Goal: Task Accomplishment & Management: Manage account settings

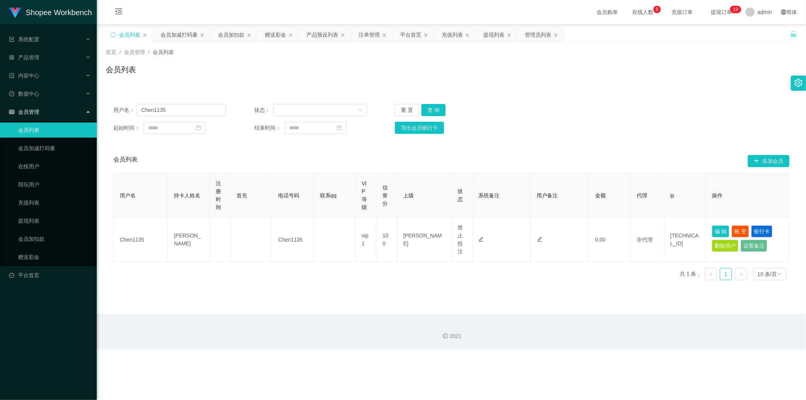
click at [126, 36] on div "会员列表" at bounding box center [129, 35] width 21 height 14
click at [398, 109] on button "重 置" at bounding box center [407, 110] width 24 height 12
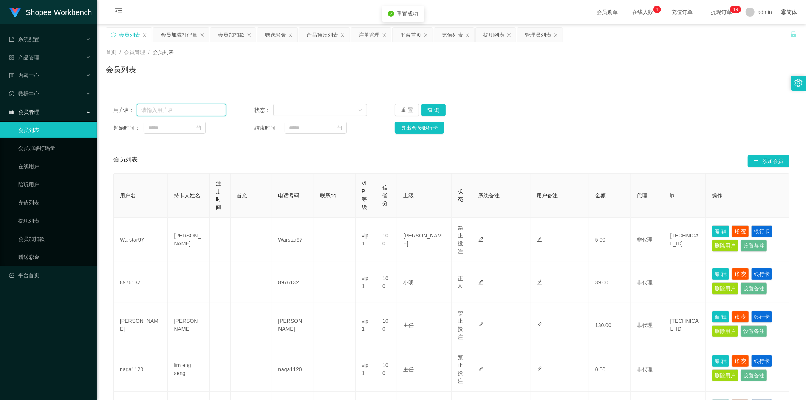
click at [197, 110] on input "text" at bounding box center [181, 110] width 89 height 12
paste input "01110933351"
type input "01110933351"
click at [431, 108] on button "查 询" at bounding box center [433, 110] width 24 height 12
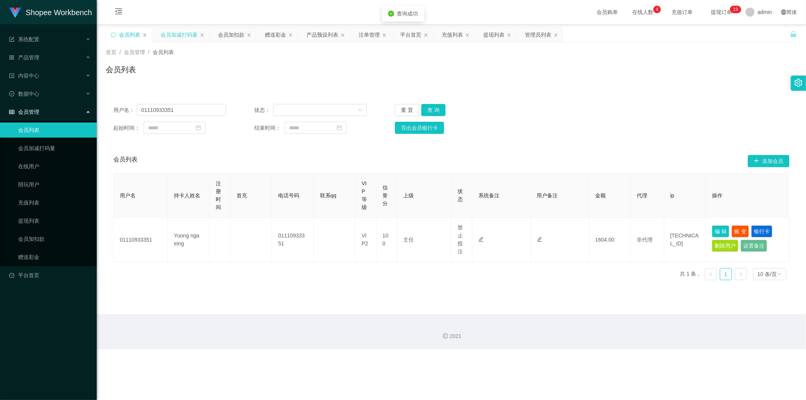
click at [180, 34] on div "会员加减打码量" at bounding box center [179, 35] width 37 height 14
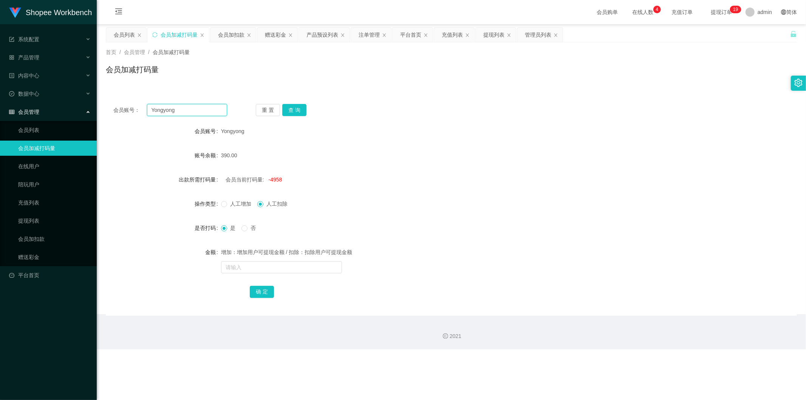
click at [197, 110] on input "Yongyong" at bounding box center [187, 110] width 81 height 12
paste input "01110933351"
type input "01110933351"
click at [297, 110] on button "查 询" at bounding box center [294, 110] width 24 height 12
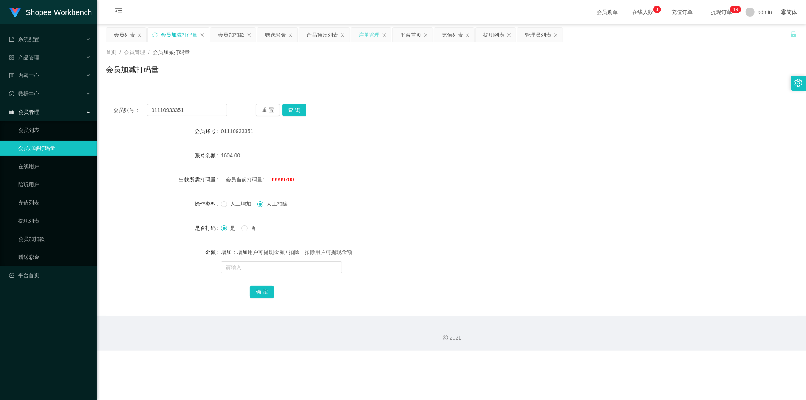
click at [373, 35] on div "注单管理" at bounding box center [369, 35] width 21 height 14
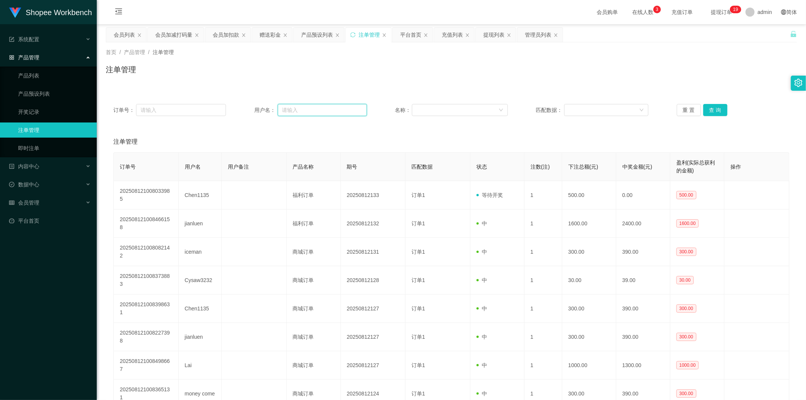
click at [309, 112] on input "text" at bounding box center [322, 110] width 89 height 12
paste input "01110933351"
type input "01110933351"
click at [713, 108] on button "查 询" at bounding box center [716, 110] width 24 height 12
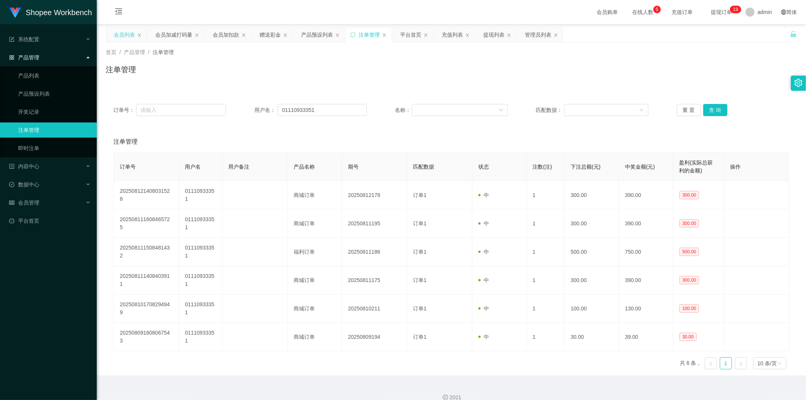
click at [131, 37] on div "会员列表" at bounding box center [124, 35] width 21 height 14
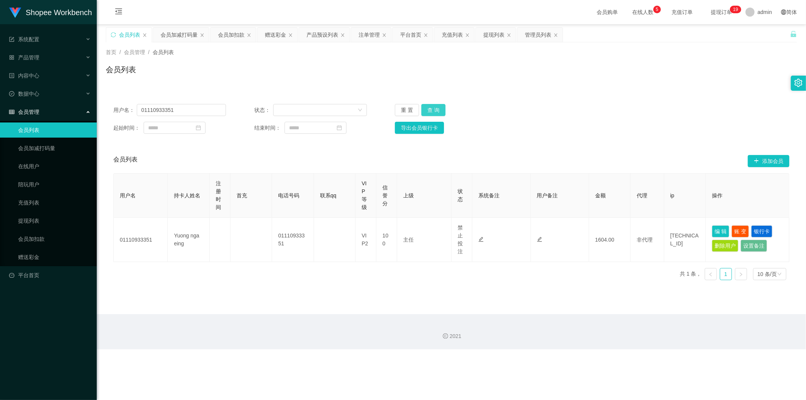
click at [433, 107] on button "查 询" at bounding box center [433, 110] width 24 height 12
click at [434, 108] on button "查 询" at bounding box center [433, 110] width 24 height 12
click at [439, 111] on button "查 询" at bounding box center [433, 110] width 24 height 12
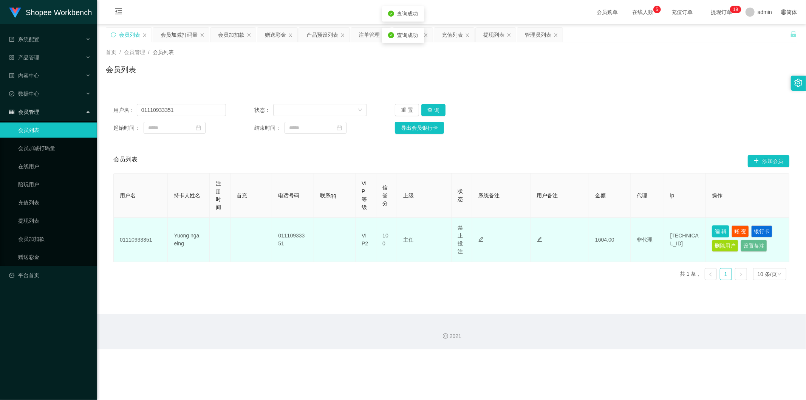
click at [719, 233] on button "编 辑" at bounding box center [720, 231] width 17 height 12
type input "01110933351"
type input "Yuong nga eing"
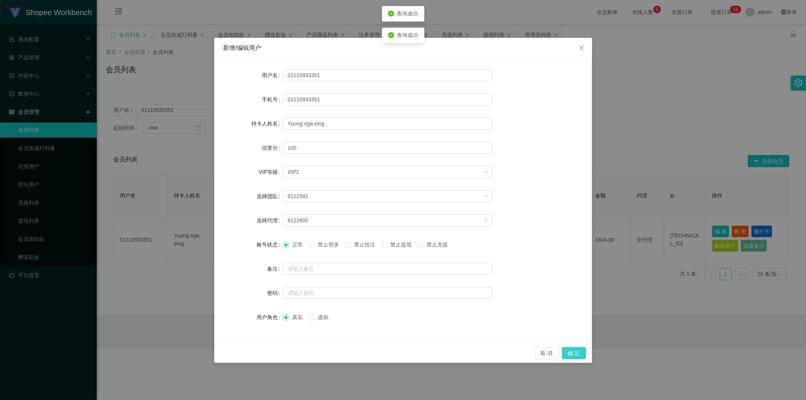
click at [580, 355] on button "确 定" at bounding box center [574, 353] width 24 height 12
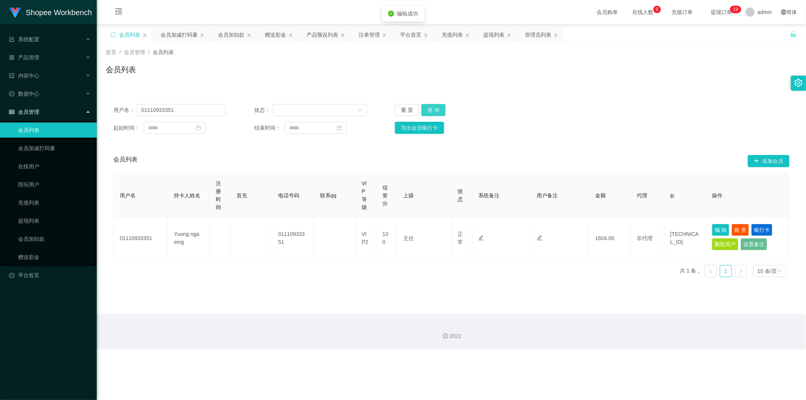
click at [437, 112] on button "查 询" at bounding box center [433, 110] width 24 height 12
click at [374, 32] on div "注单管理" at bounding box center [369, 35] width 21 height 14
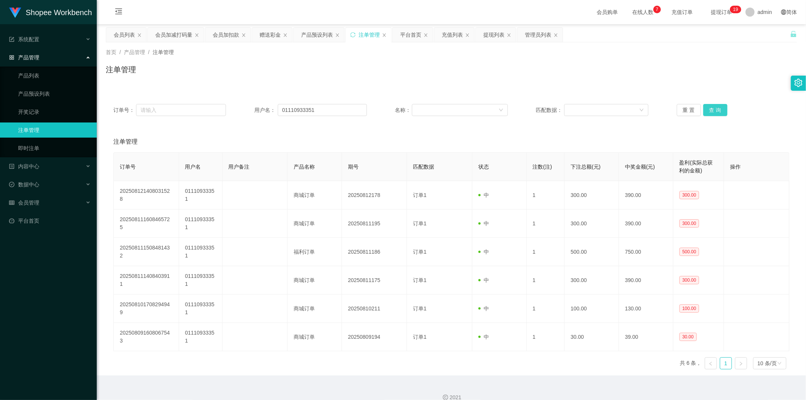
click at [712, 107] on button "查 询" at bounding box center [716, 110] width 24 height 12
click at [713, 108] on button "查 询" at bounding box center [716, 110] width 24 height 12
click at [713, 110] on button "查 询" at bounding box center [716, 110] width 24 height 12
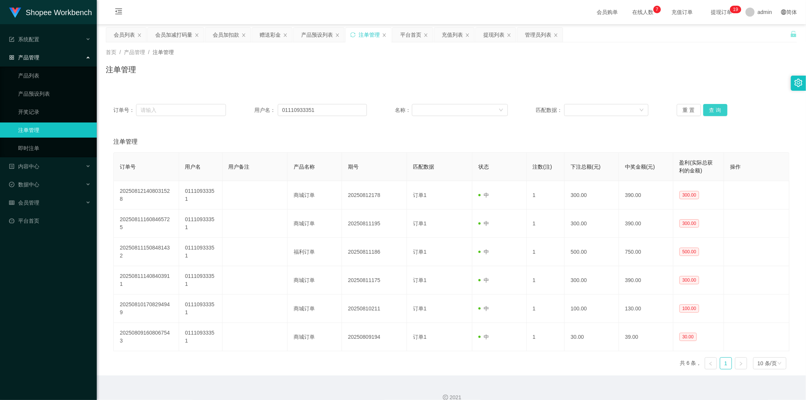
click at [713, 110] on button "查 询" at bounding box center [716, 110] width 24 height 12
click at [712, 110] on button "查 询" at bounding box center [716, 110] width 24 height 12
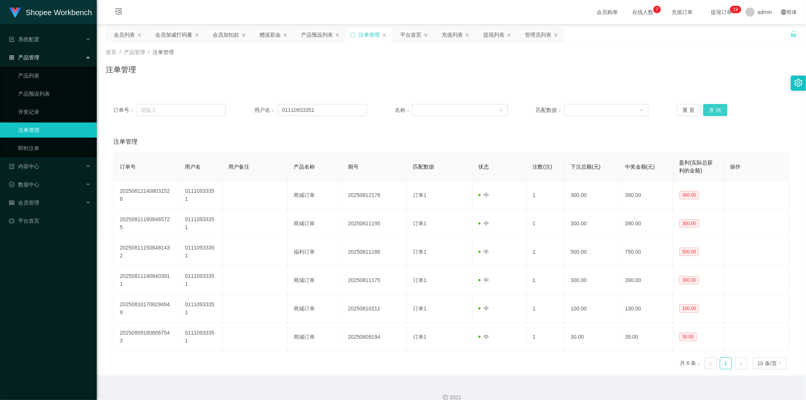
click at [712, 110] on button "查 询" at bounding box center [716, 110] width 24 height 12
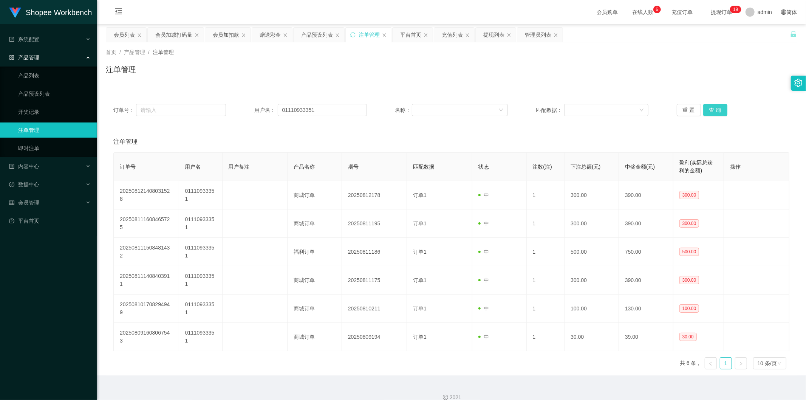
click at [712, 110] on button "查 询" at bounding box center [716, 110] width 24 height 12
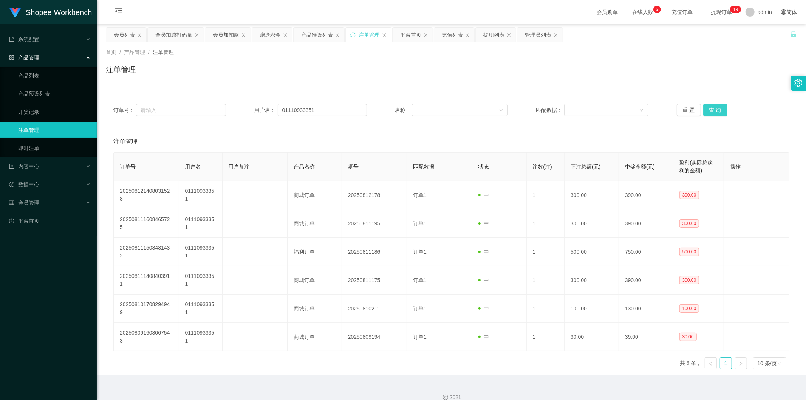
click at [712, 110] on button "查 询" at bounding box center [716, 110] width 24 height 12
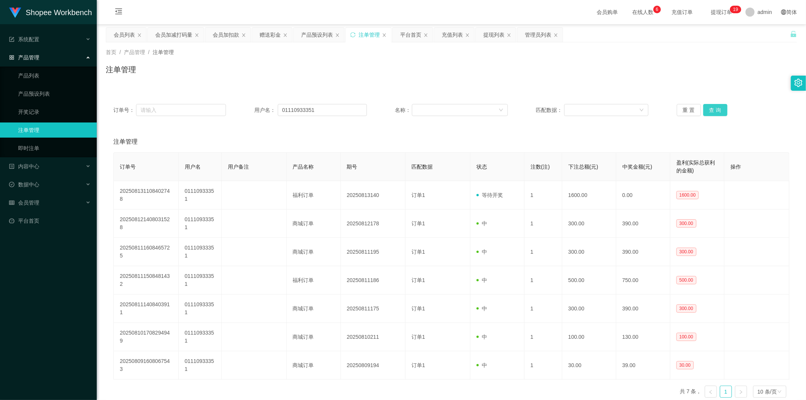
click at [712, 110] on button "查 询" at bounding box center [716, 110] width 24 height 12
click at [125, 36] on div "会员列表" at bounding box center [124, 35] width 21 height 14
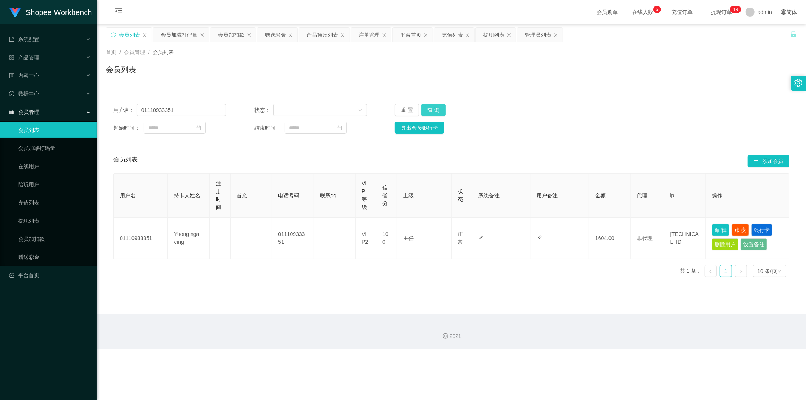
click at [432, 104] on button "查 询" at bounding box center [433, 110] width 24 height 12
click at [715, 227] on button "编 辑" at bounding box center [720, 230] width 17 height 12
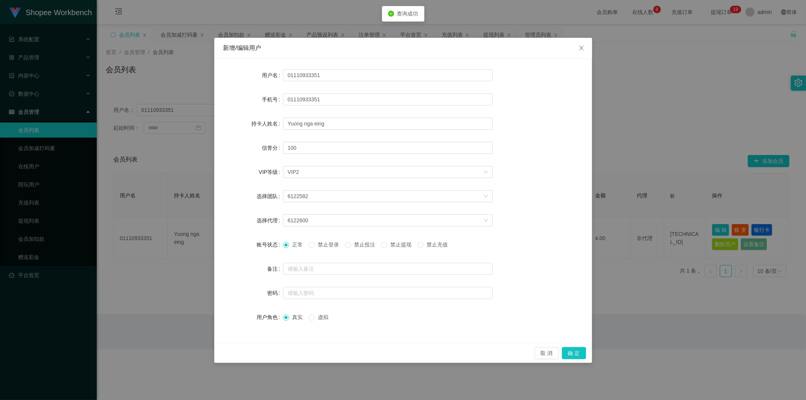
click at [357, 248] on label "禁止投注" at bounding box center [361, 245] width 33 height 8
click at [569, 352] on button "确 定" at bounding box center [574, 353] width 24 height 12
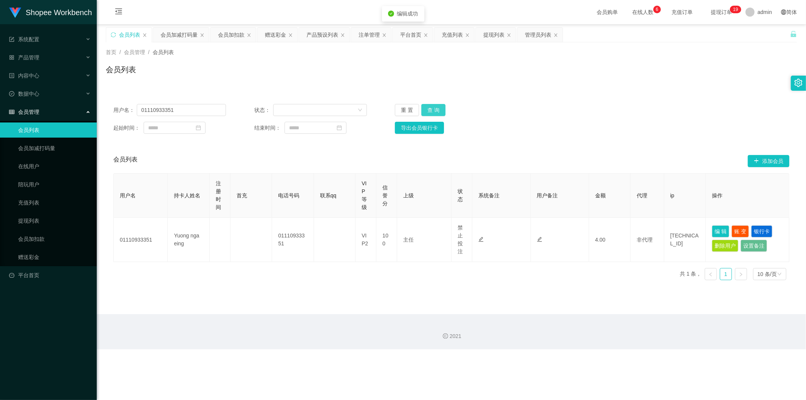
click at [437, 111] on button "查 询" at bounding box center [433, 110] width 24 height 12
click at [431, 107] on button "查 询" at bounding box center [433, 110] width 24 height 12
click at [431, 108] on button "查 询" at bounding box center [433, 110] width 24 height 12
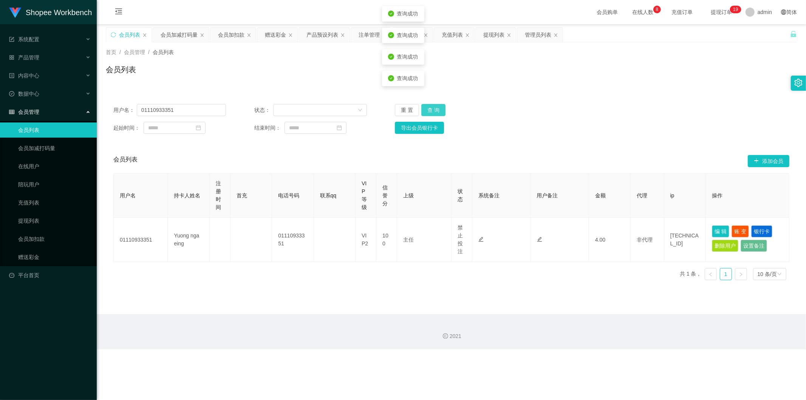
click at [431, 109] on button "查 询" at bounding box center [433, 110] width 24 height 12
click at [431, 110] on button "查 询" at bounding box center [433, 110] width 24 height 12
click at [499, 33] on div "提现列表" at bounding box center [493, 35] width 21 height 14
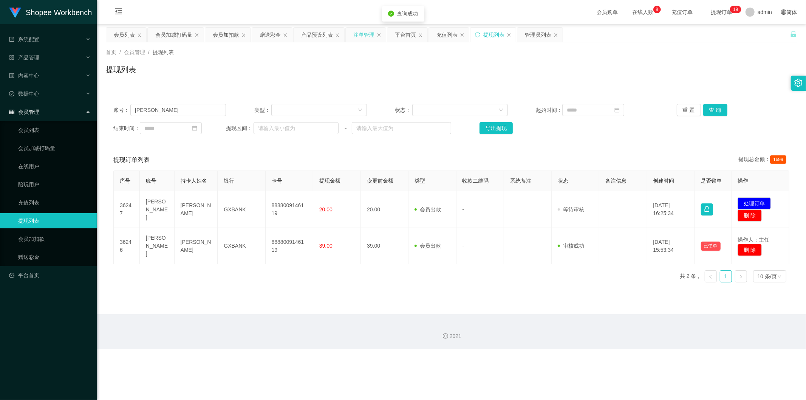
click at [367, 33] on div "注单管理" at bounding box center [363, 35] width 21 height 14
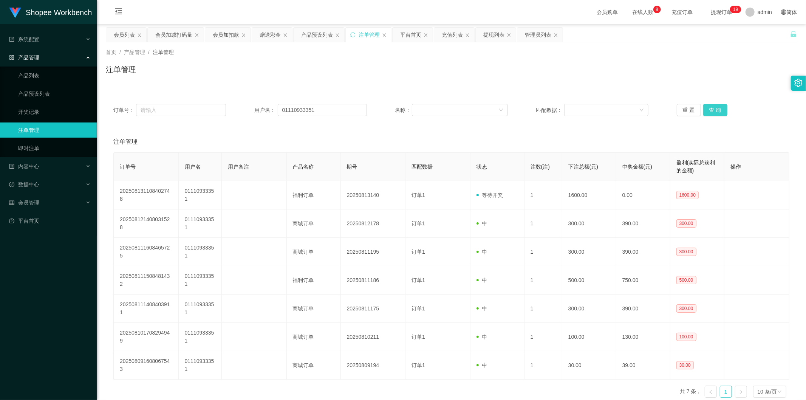
click at [704, 110] on button "查 询" at bounding box center [716, 110] width 24 height 12
click at [712, 111] on button "查 询" at bounding box center [716, 110] width 24 height 12
click at [125, 35] on div "会员列表" at bounding box center [124, 35] width 21 height 14
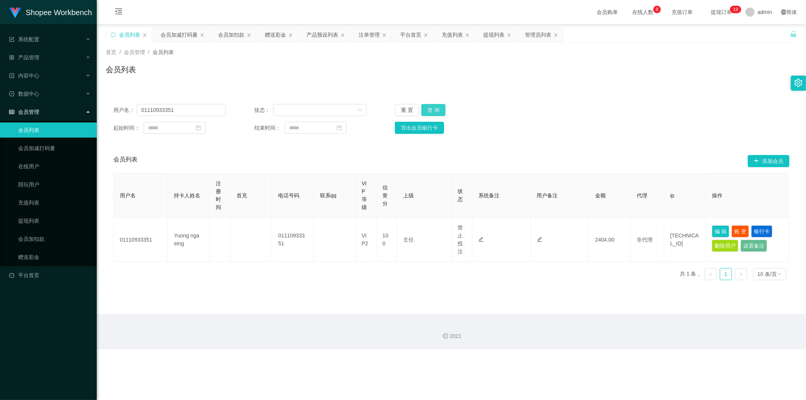
click at [433, 110] on button "查 询" at bounding box center [433, 110] width 24 height 12
